Goal: Connect with others: Connect with others

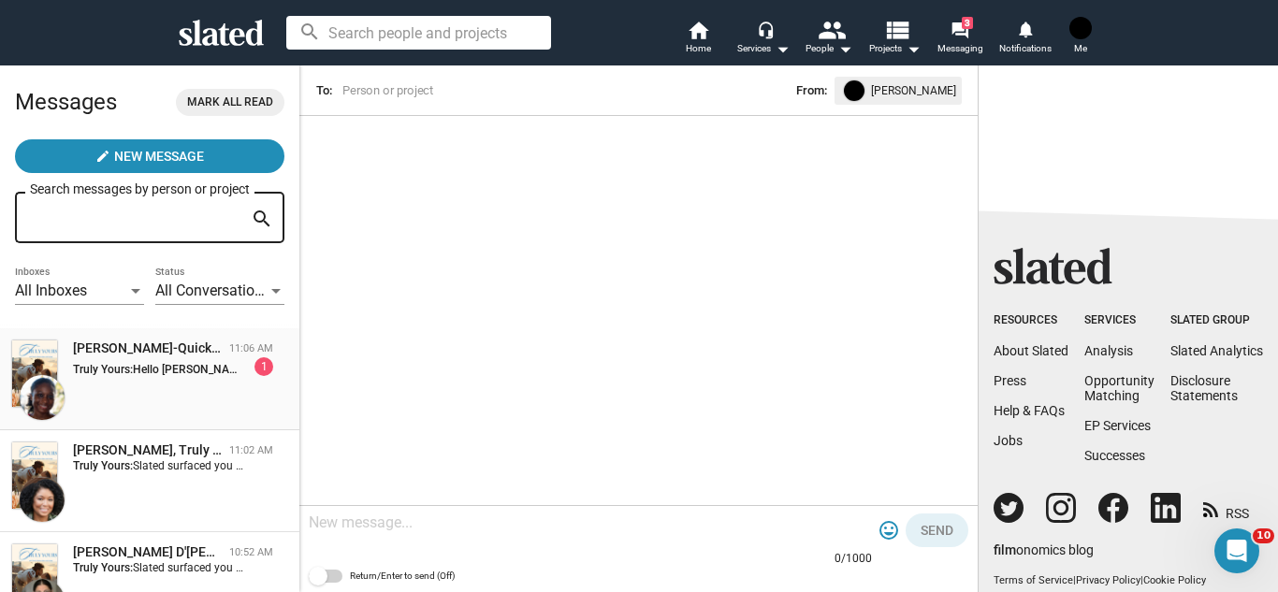
click at [183, 348] on div "[PERSON_NAME]-Quick, Truly Yours" at bounding box center [147, 349] width 149 height 18
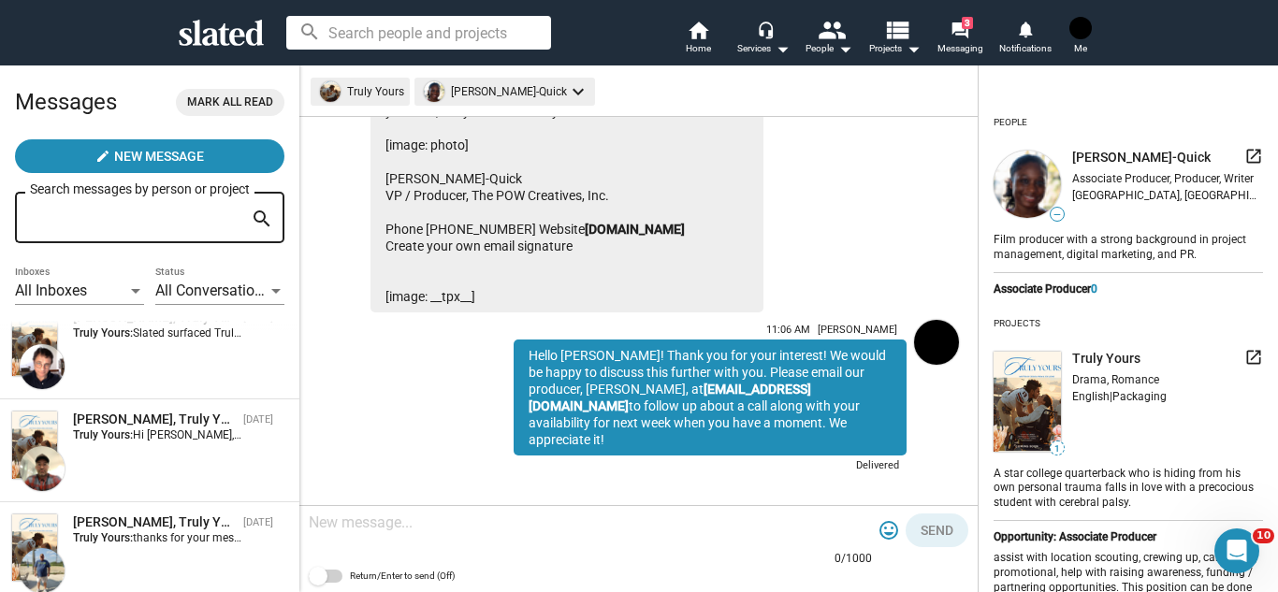
scroll to position [442, 0]
click at [127, 410] on div "[PERSON_NAME], Truly Yours" at bounding box center [154, 417] width 163 height 18
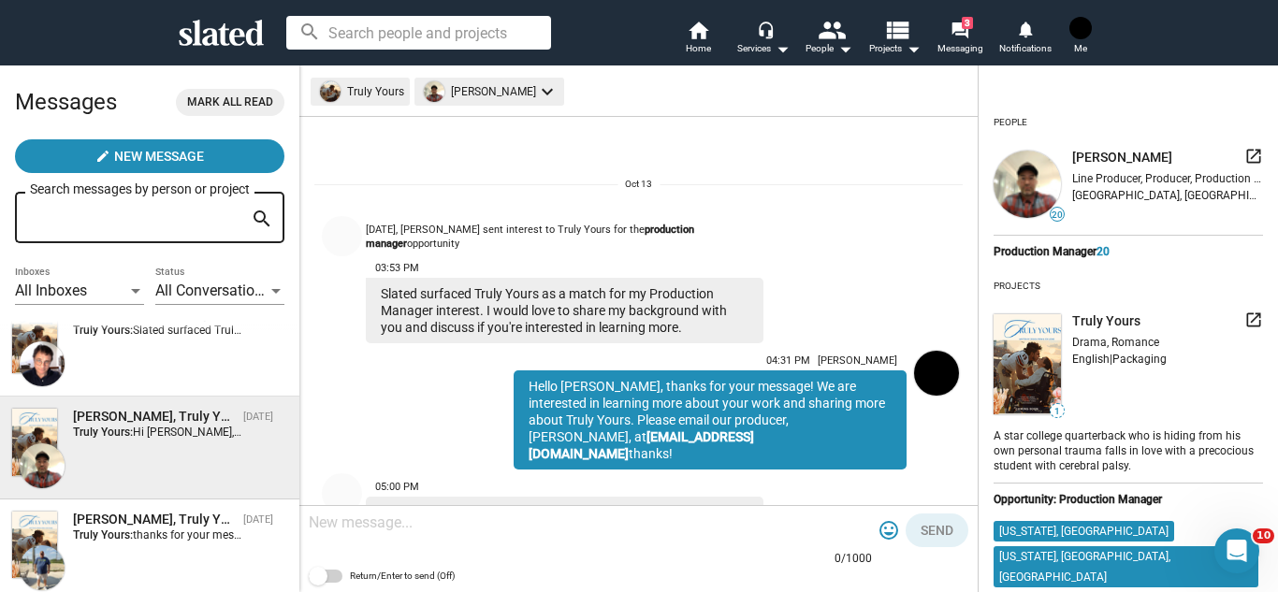
scroll to position [66, 0]
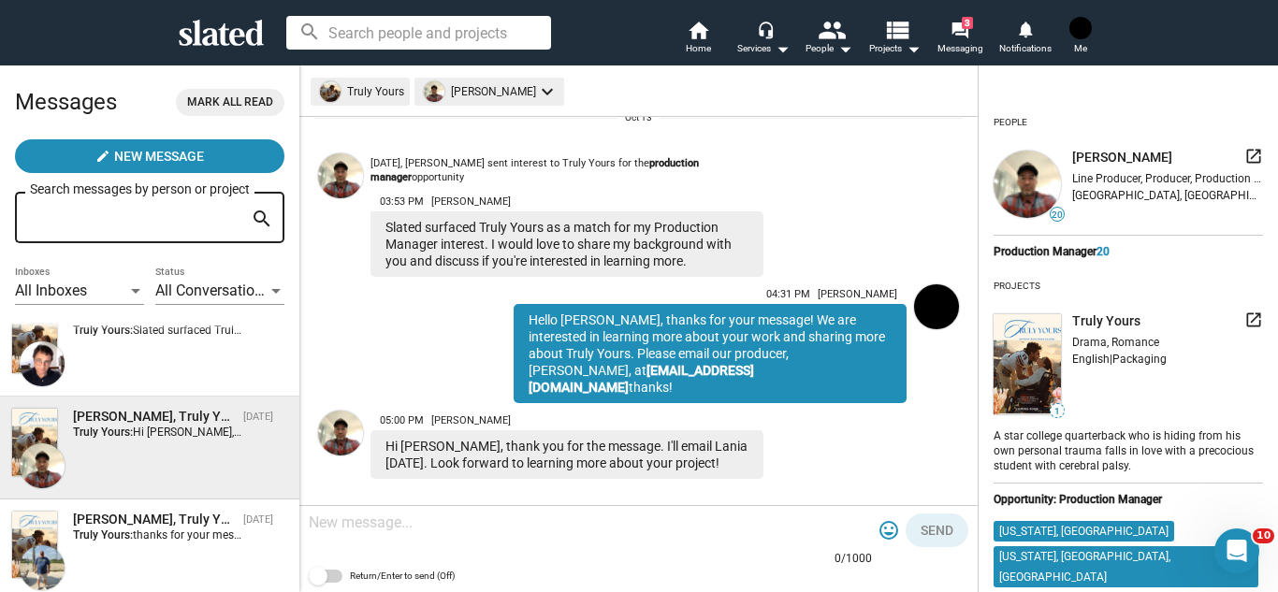
click at [334, 418] on img at bounding box center [340, 433] width 45 height 45
